Goal: Information Seeking & Learning: Learn about a topic

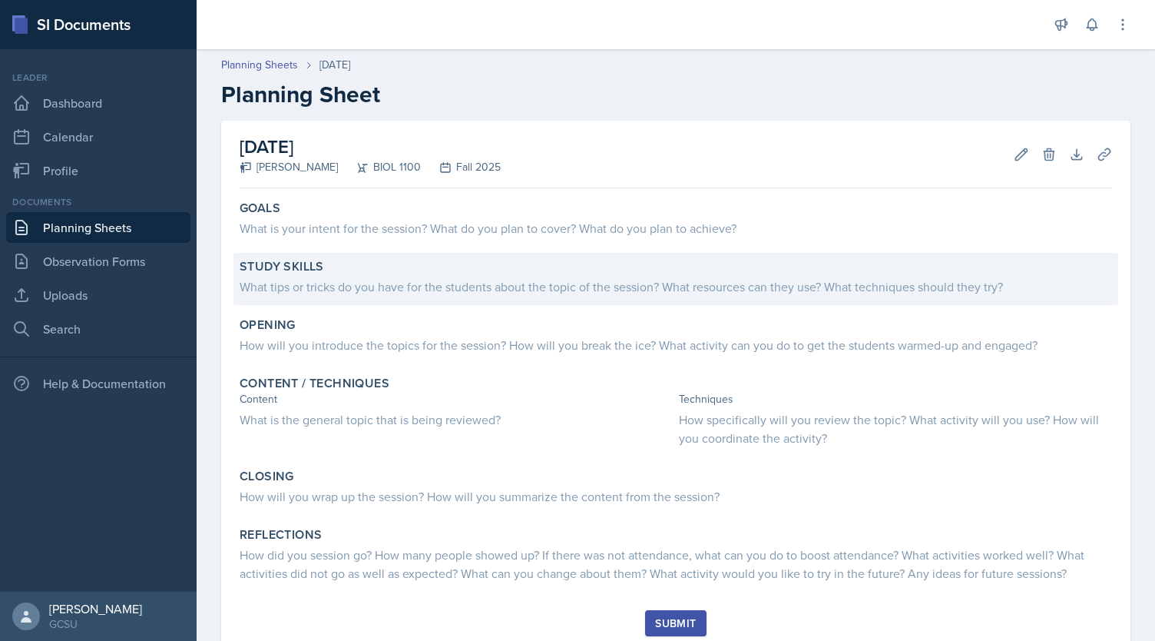
scroll to position [31, 0]
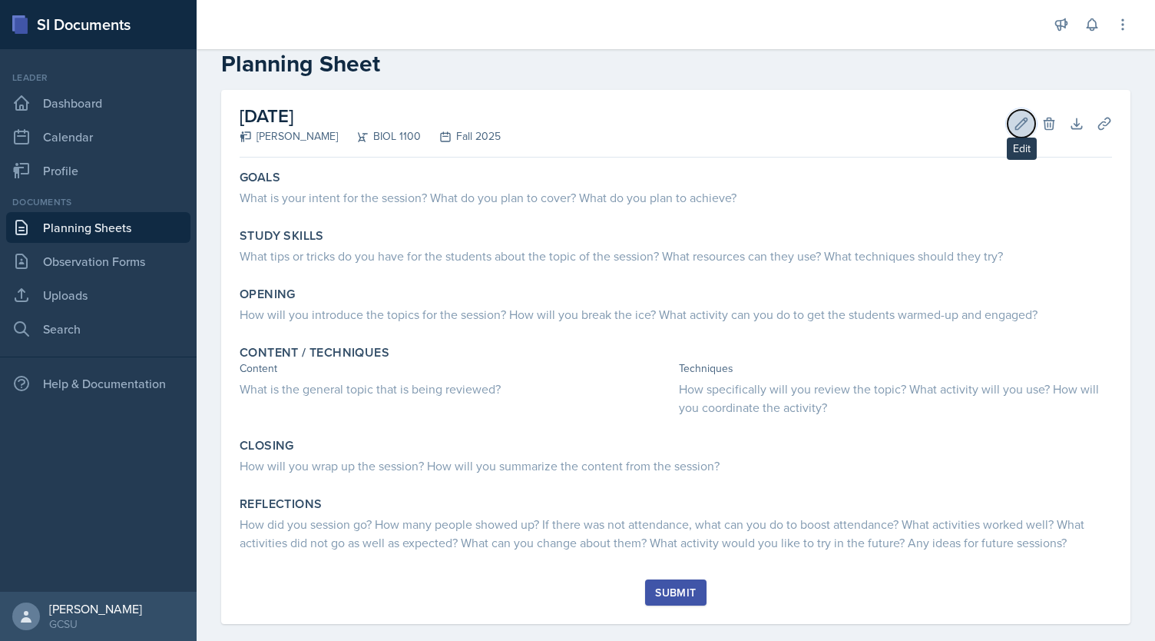
click at [1016, 127] on icon at bounding box center [1022, 124] width 12 height 12
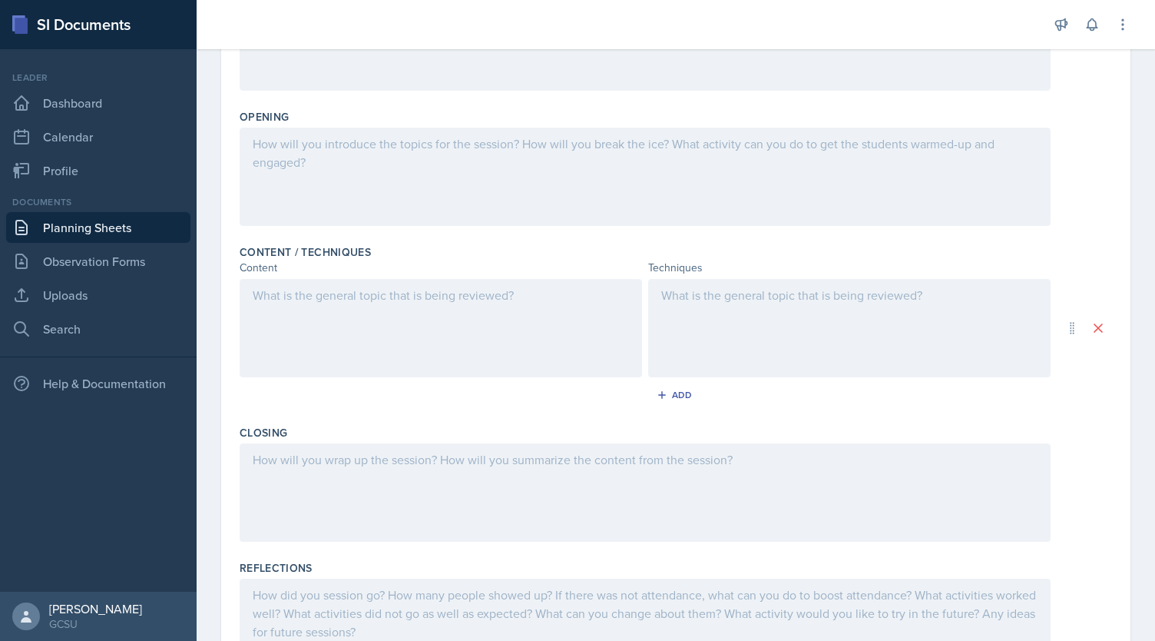
scroll to position [333, 0]
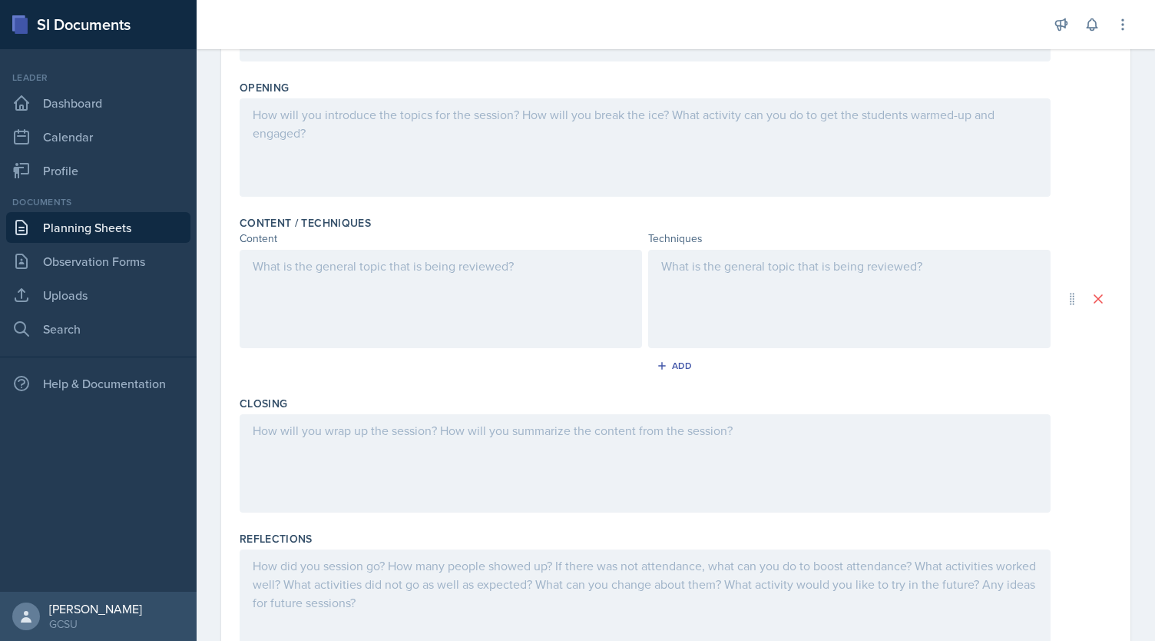
click at [456, 275] on div at bounding box center [441, 299] width 403 height 98
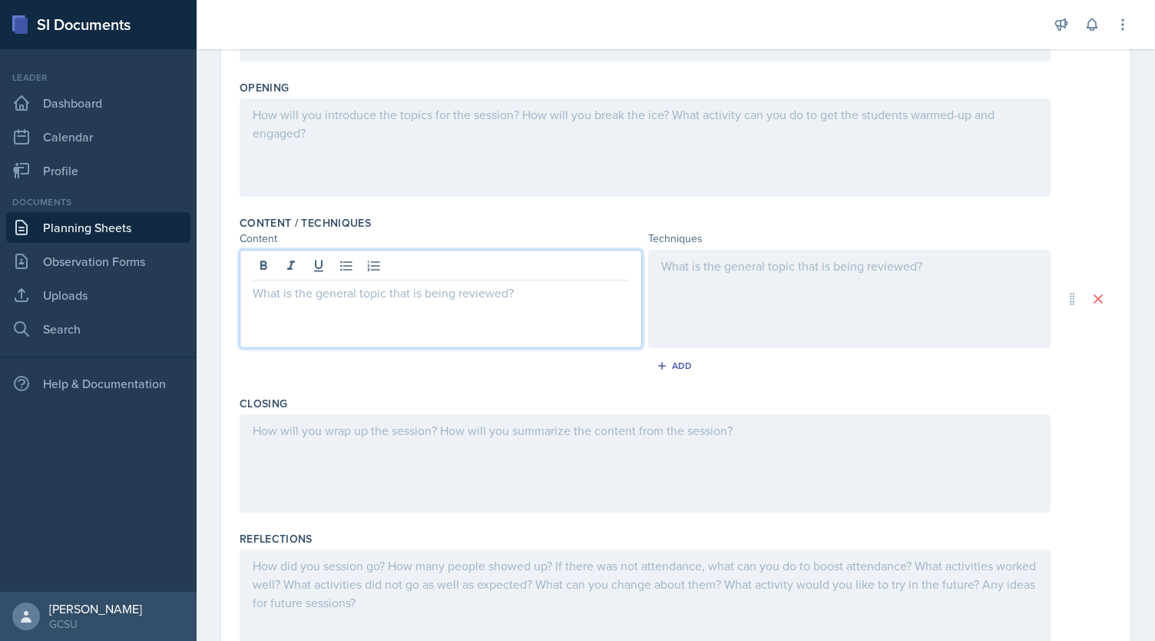
scroll to position [360, 0]
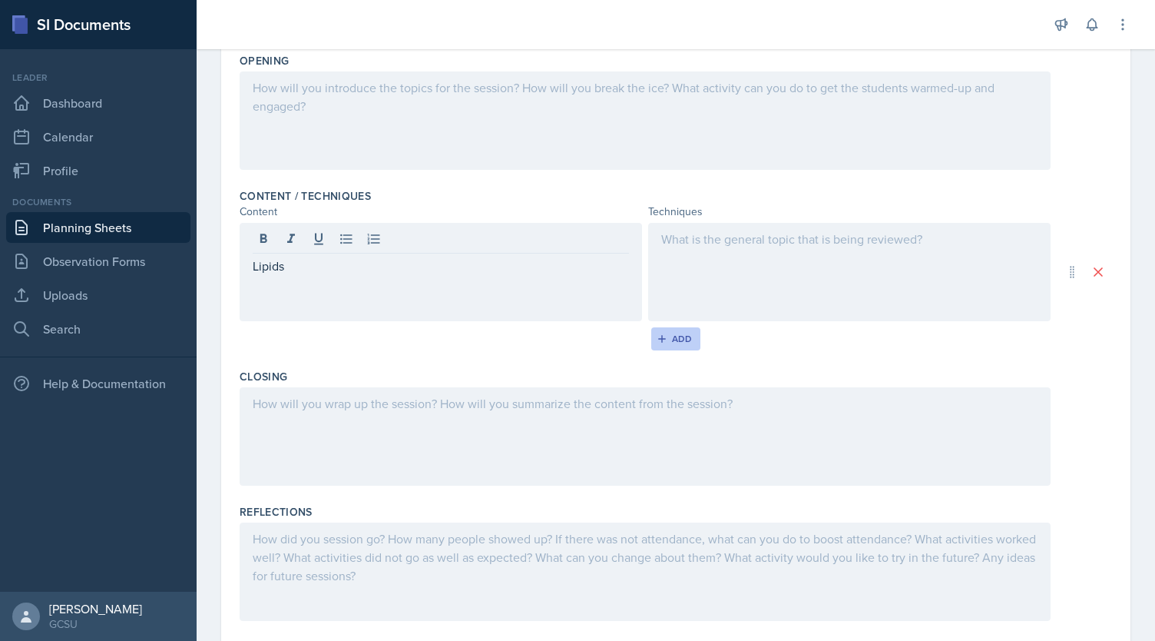
click at [679, 344] on button "Add" at bounding box center [676, 338] width 50 height 23
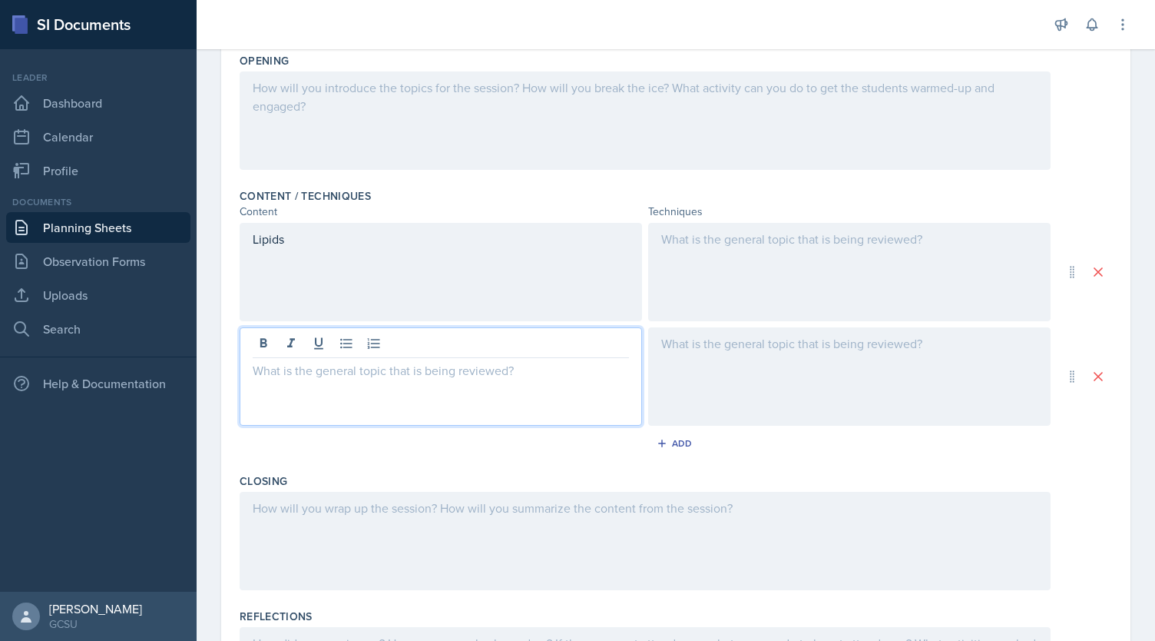
click at [433, 340] on div at bounding box center [441, 376] width 403 height 98
click at [664, 443] on div "Add" at bounding box center [676, 443] width 33 height 12
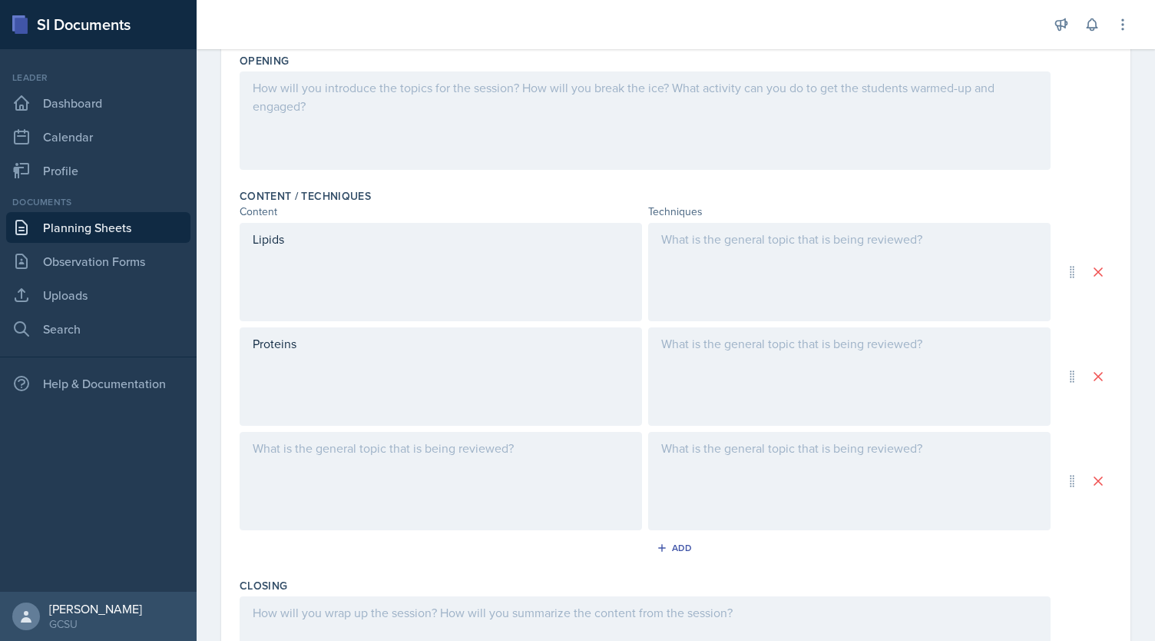
click at [498, 454] on div at bounding box center [441, 481] width 403 height 98
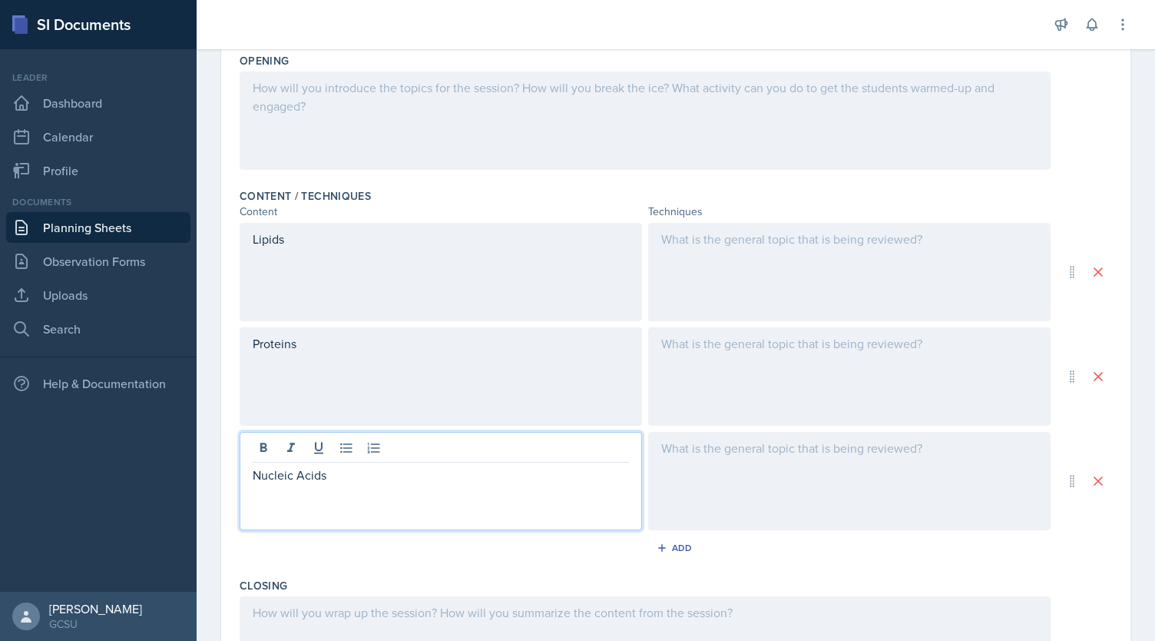
click at [458, 258] on div "Lipids" at bounding box center [441, 272] width 403 height 98
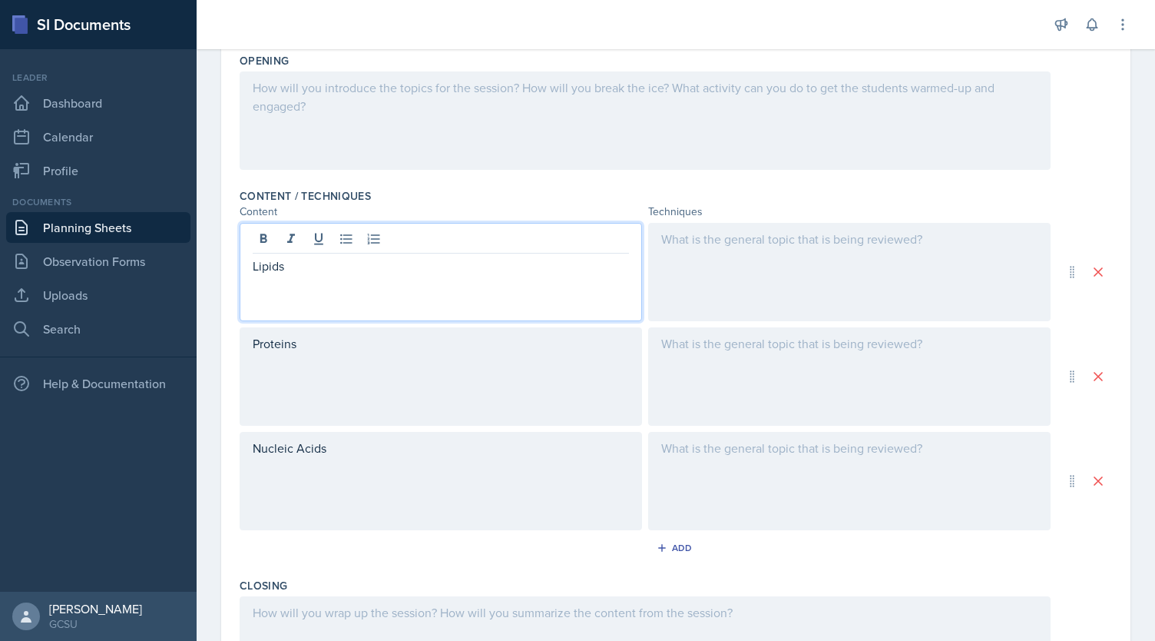
scroll to position [387, 0]
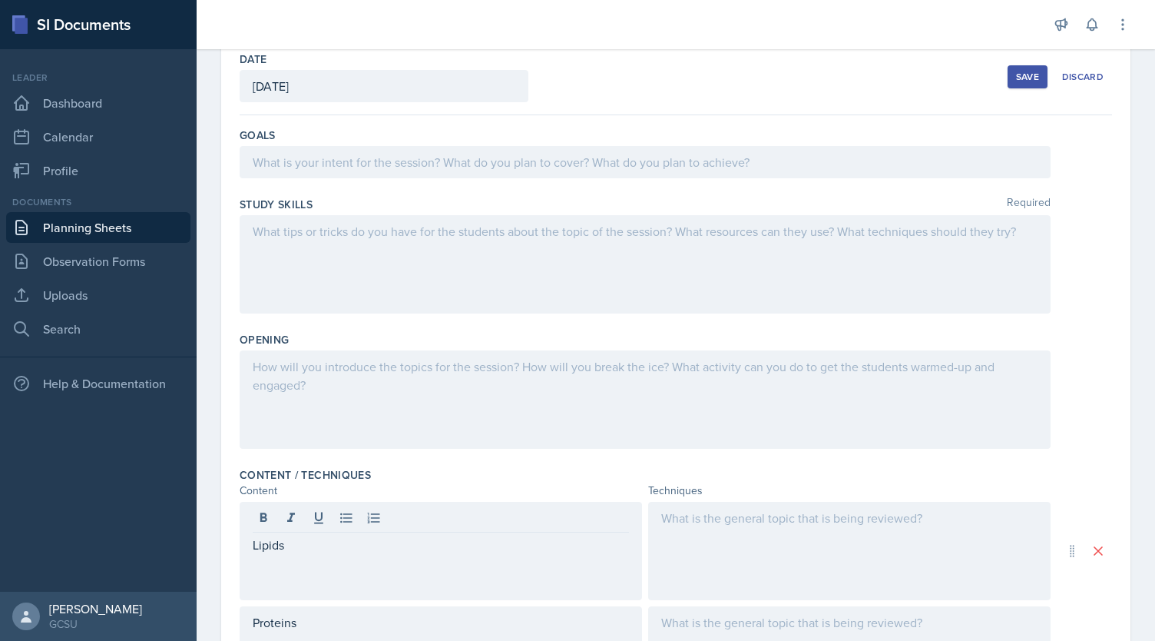
click at [434, 268] on div at bounding box center [645, 264] width 811 height 98
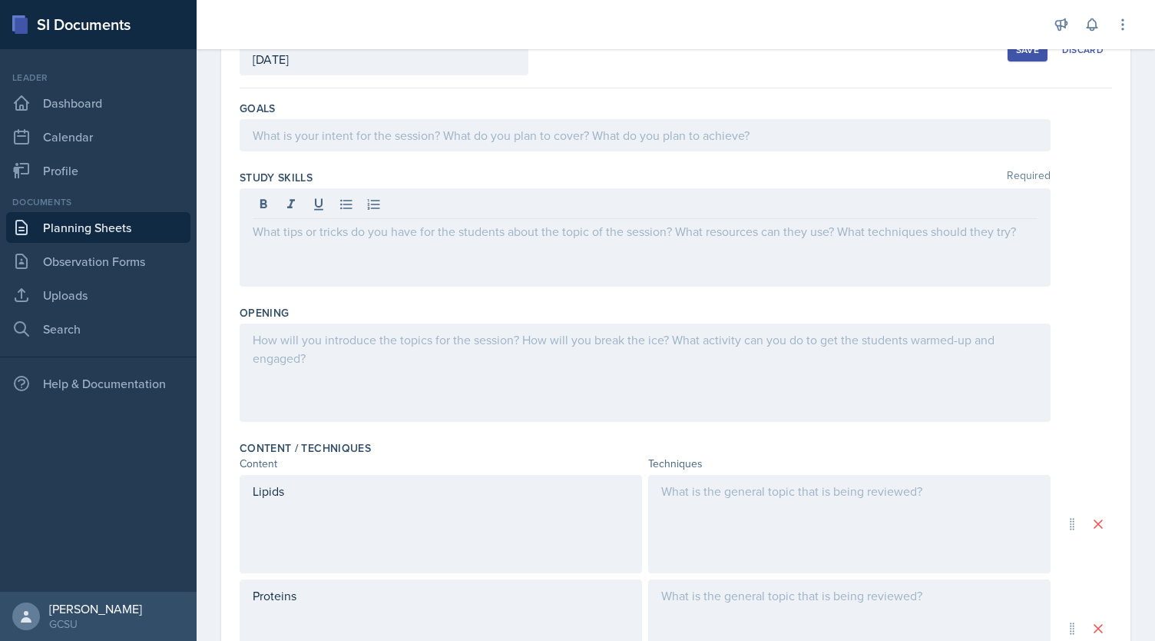
click at [415, 374] on div at bounding box center [645, 372] width 811 height 98
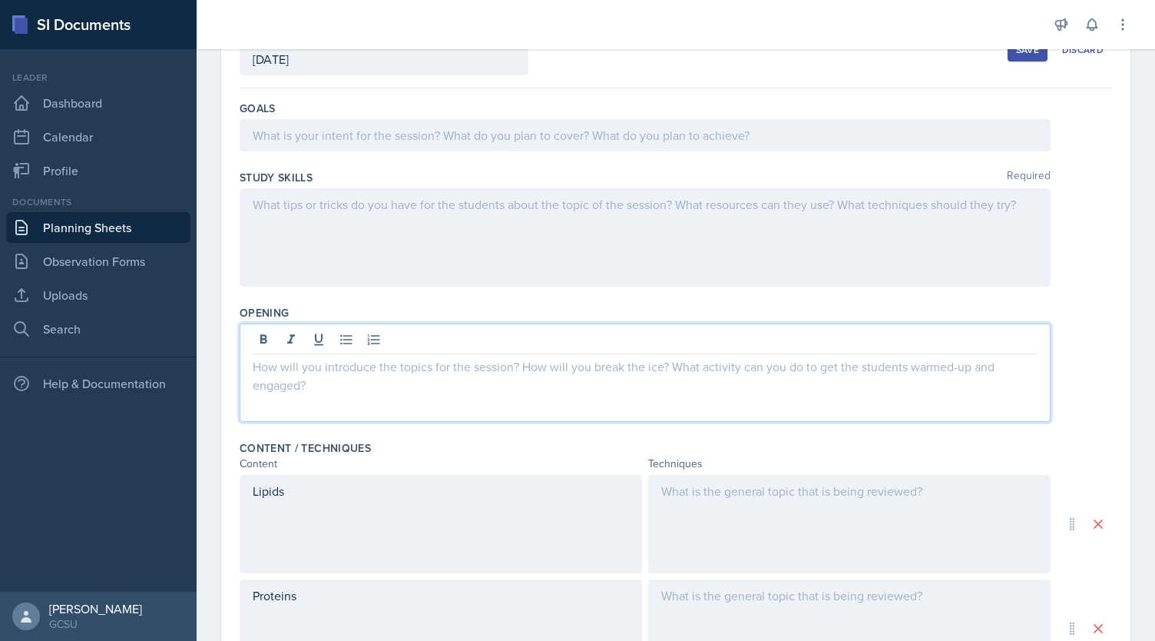
scroll to position [135, 0]
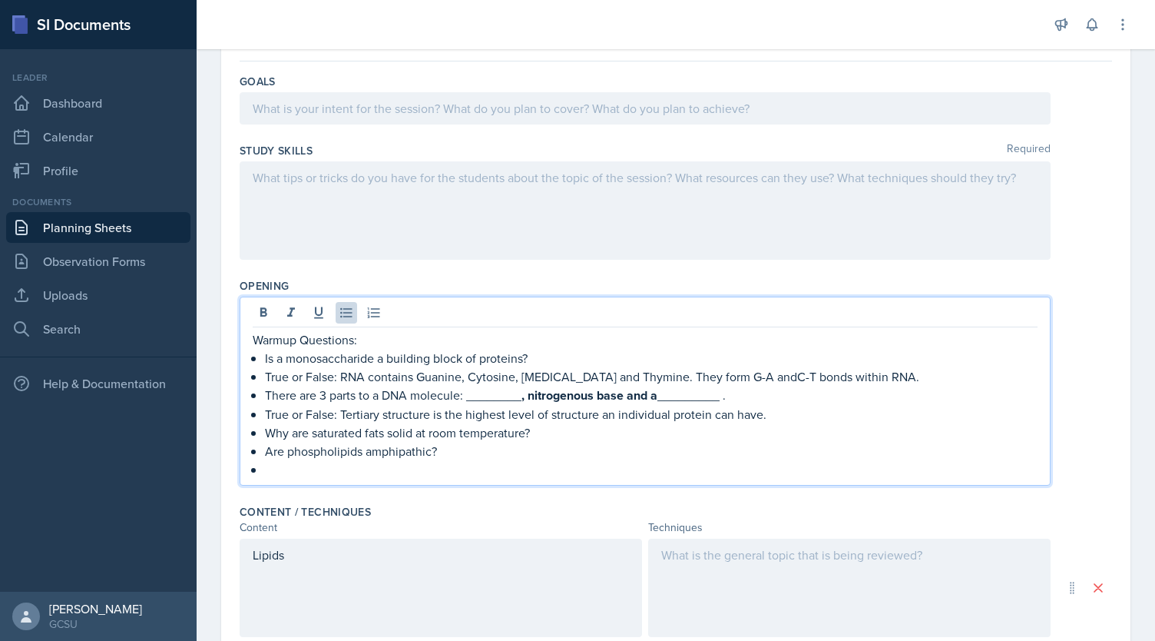
click at [610, 349] on p "Is a monosaccharide a building block of proteins?​" at bounding box center [651, 358] width 773 height 18
click at [893, 373] on p "True or False: RNA contains Guanine, Cytosine, [MEDICAL_DATA] and Thymine. They…" at bounding box center [651, 376] width 773 height 18
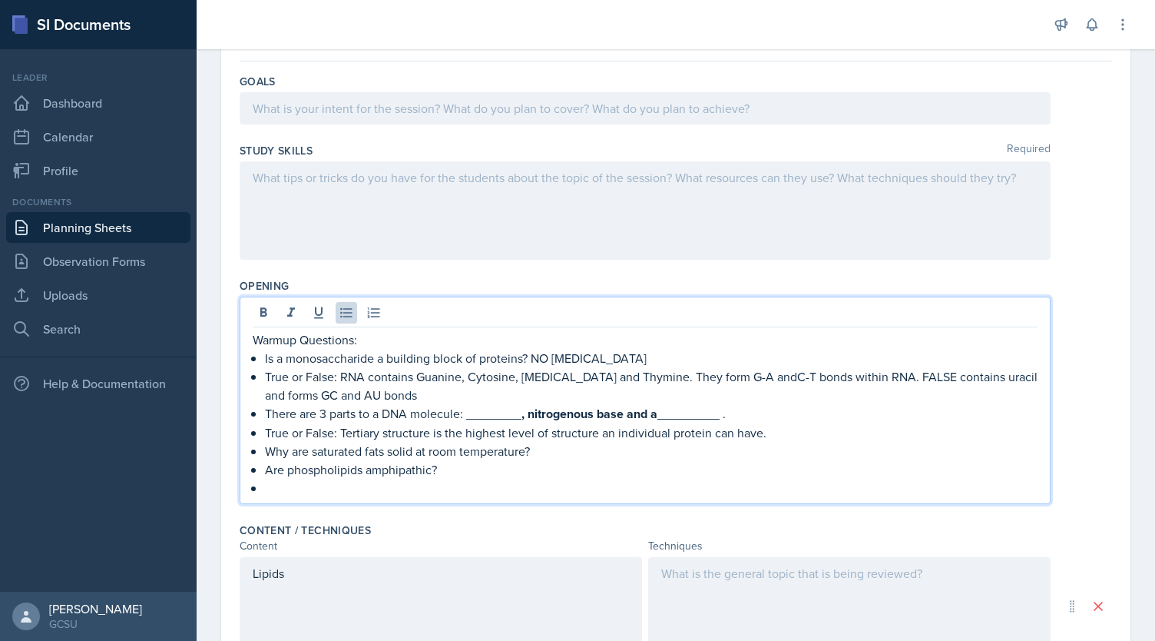
click at [769, 413] on p "There are 3 parts to a DNA molecule: ________ , nitrogenous base and a ________…" at bounding box center [651, 413] width 773 height 19
click at [782, 428] on p "True or False: Tertiary structure is the highest level of structure an individu…" at bounding box center [651, 432] width 773 height 18
click at [618, 452] on p "Why are saturated fats solid at room temperature?​" at bounding box center [651, 451] width 773 height 18
click at [567, 468] on p "Are phospholipids amphipathic?​" at bounding box center [651, 469] width 773 height 18
click at [495, 480] on p "​" at bounding box center [651, 488] width 773 height 18
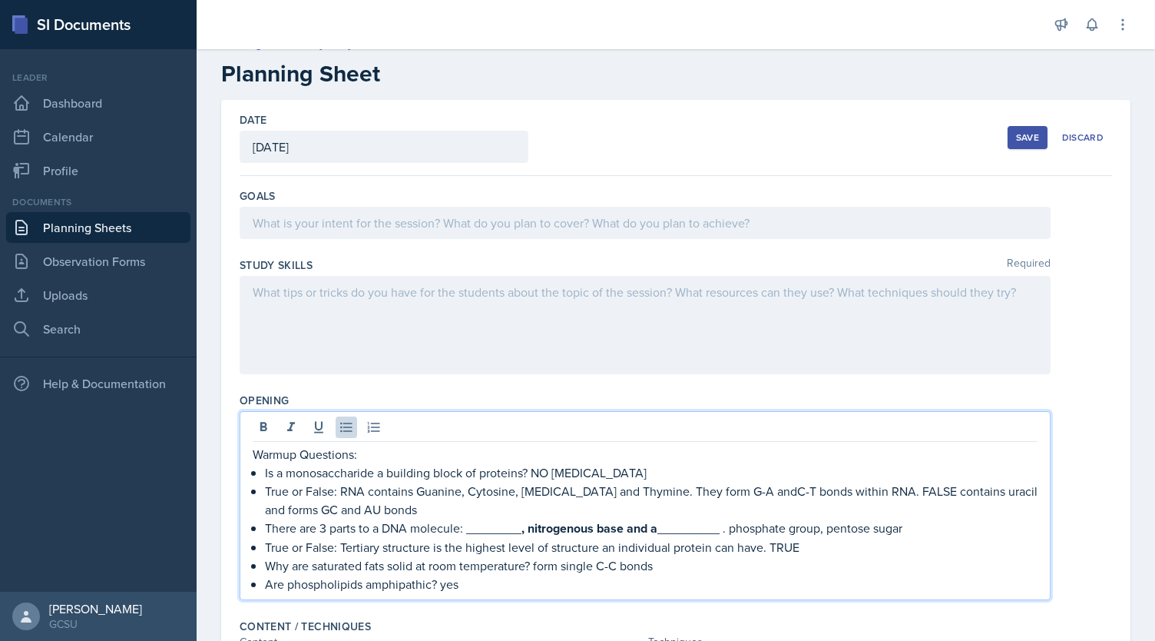
click at [806, 340] on div at bounding box center [645, 325] width 811 height 98
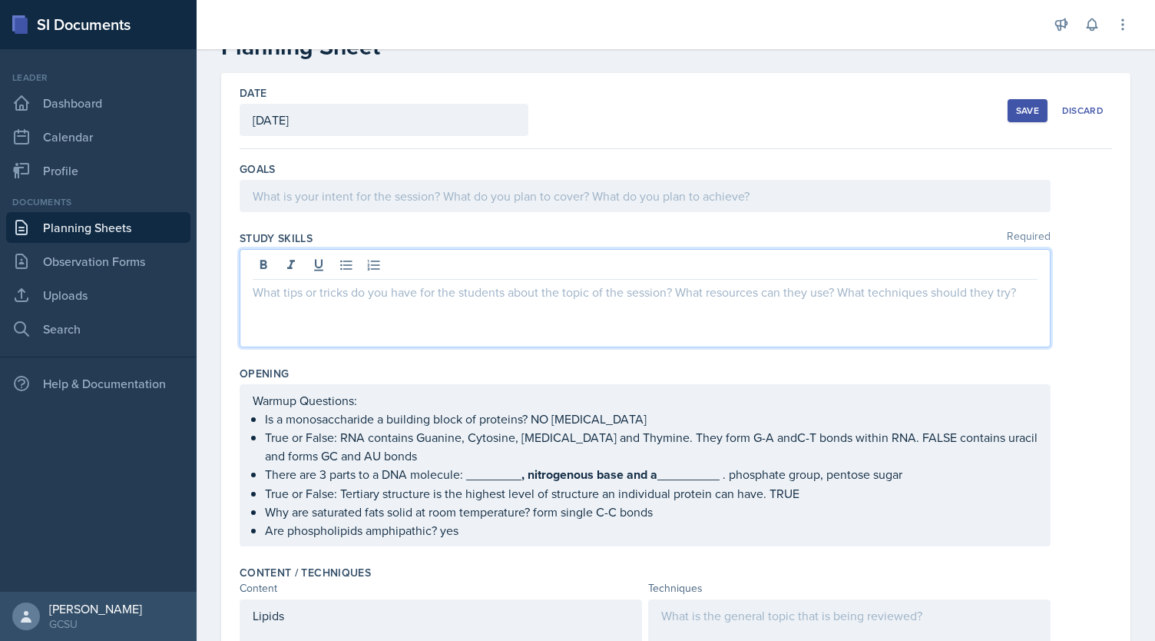
click at [673, 197] on p at bounding box center [645, 196] width 785 height 18
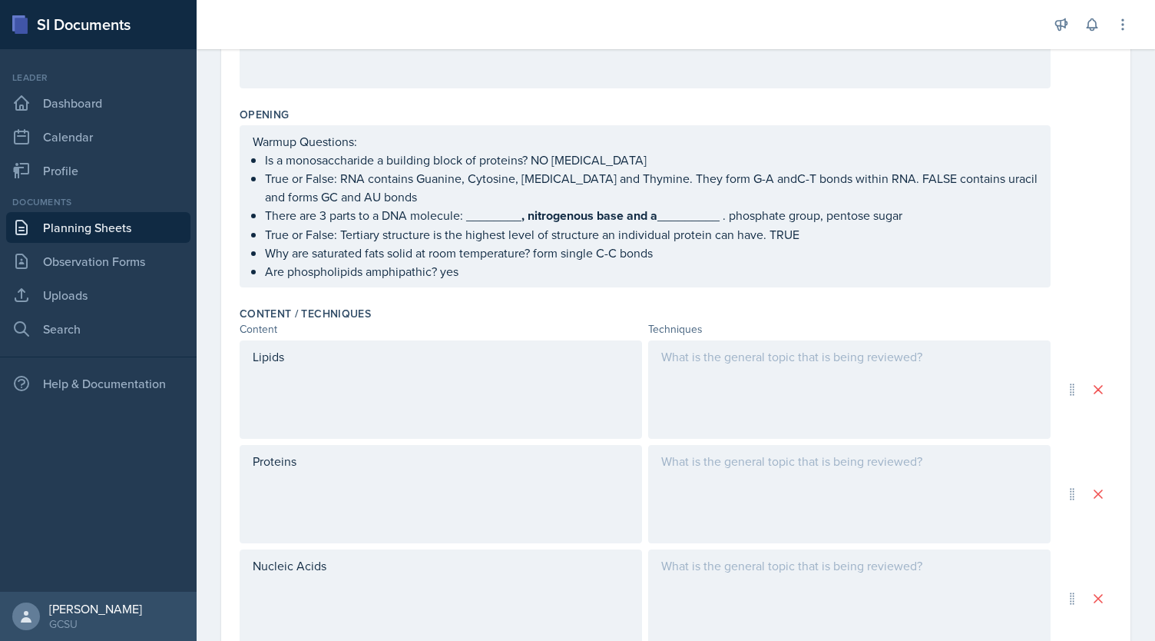
click at [561, 386] on div "Lipids" at bounding box center [441, 389] width 403 height 98
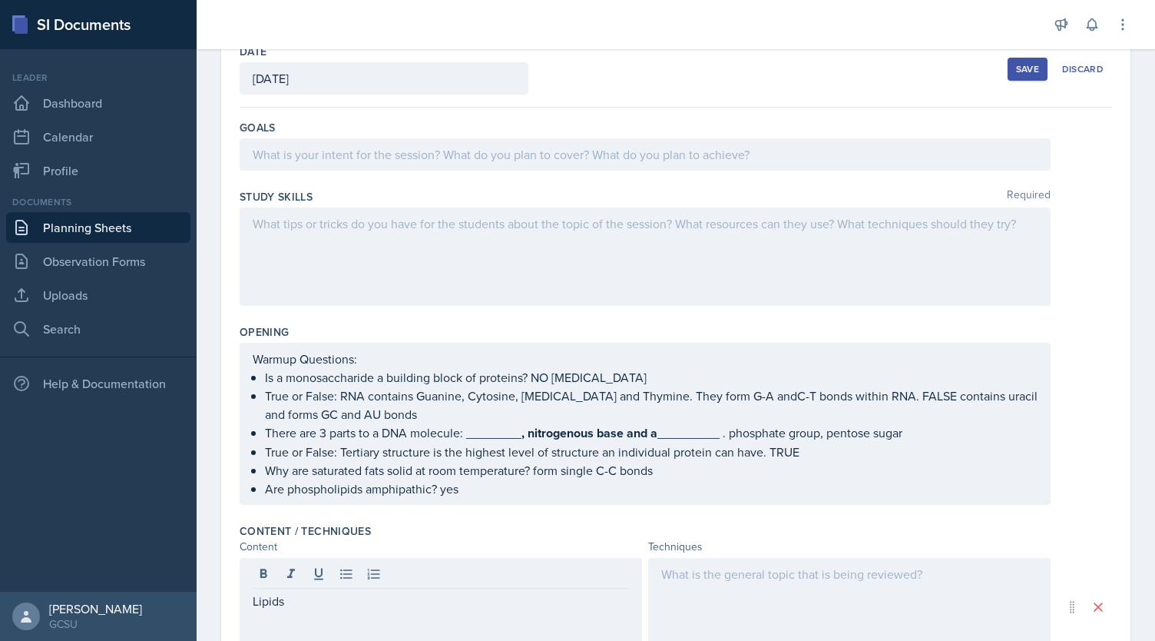
scroll to position [115, 0]
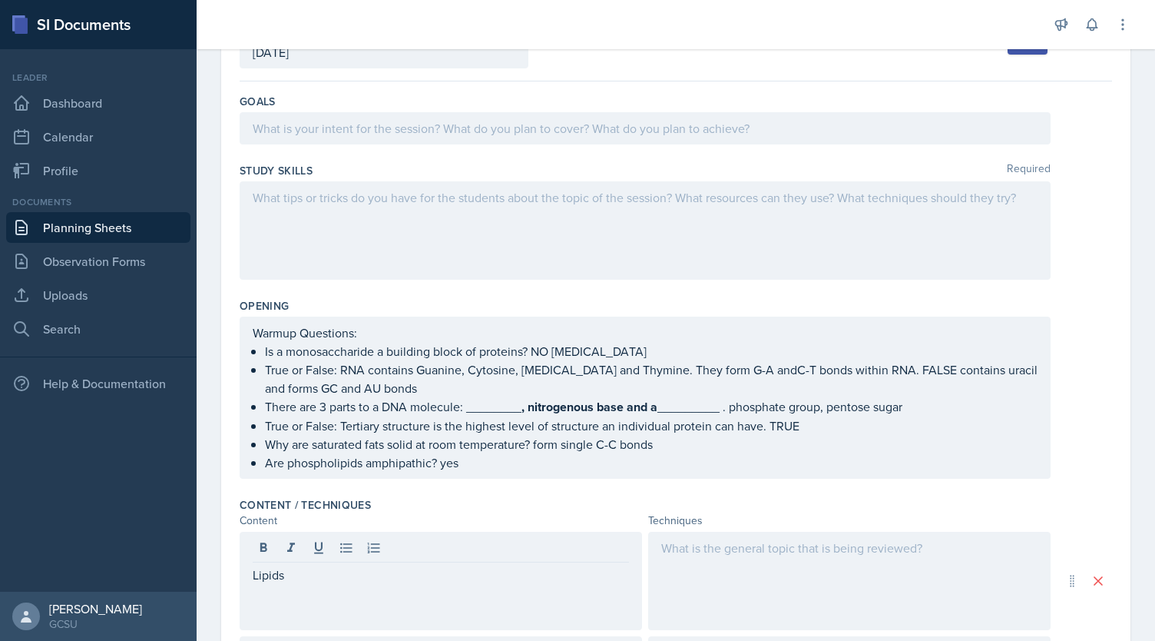
click at [750, 397] on p "True or False: RNA contains Guanine, Cytosine, [MEDICAL_DATA] and Thymine. They…" at bounding box center [651, 378] width 773 height 37
